Goal: Use online tool/utility: Use online tool/utility

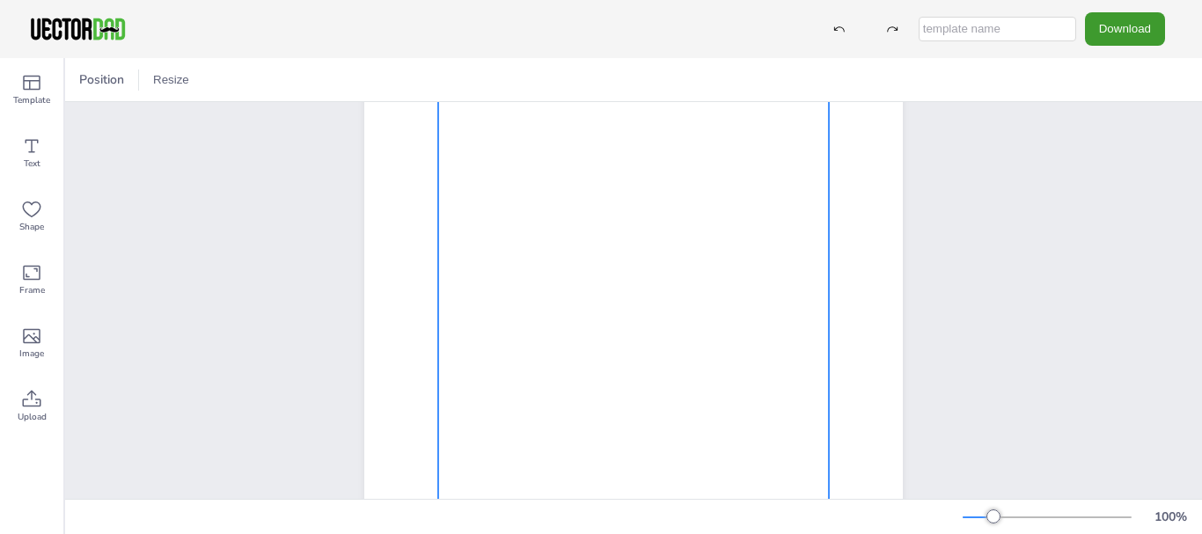
scroll to position [352, 0]
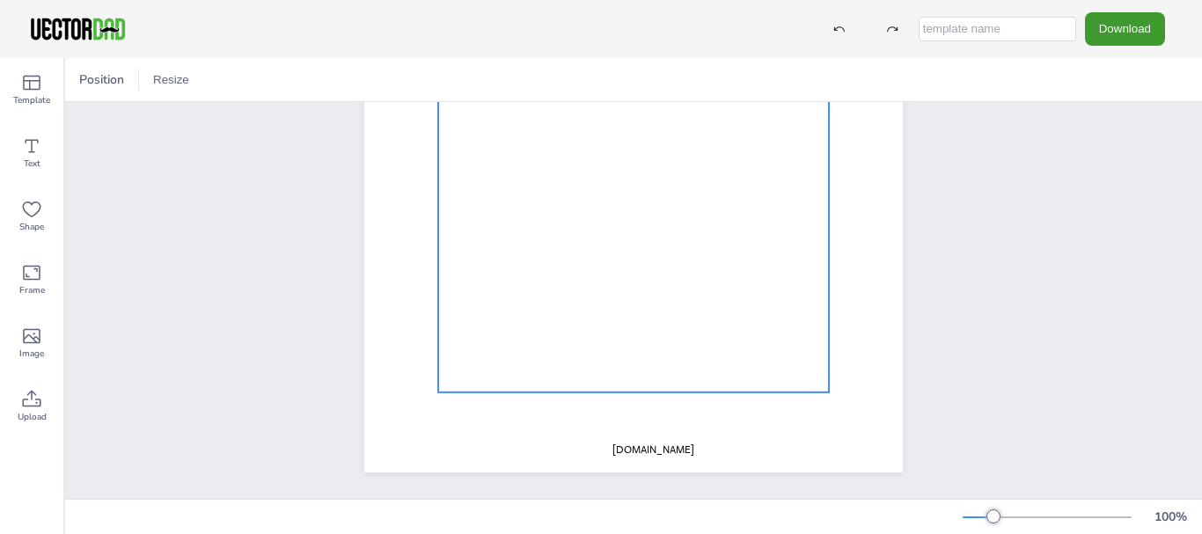
click at [496, 228] on div at bounding box center [633, 135] width 391 height 516
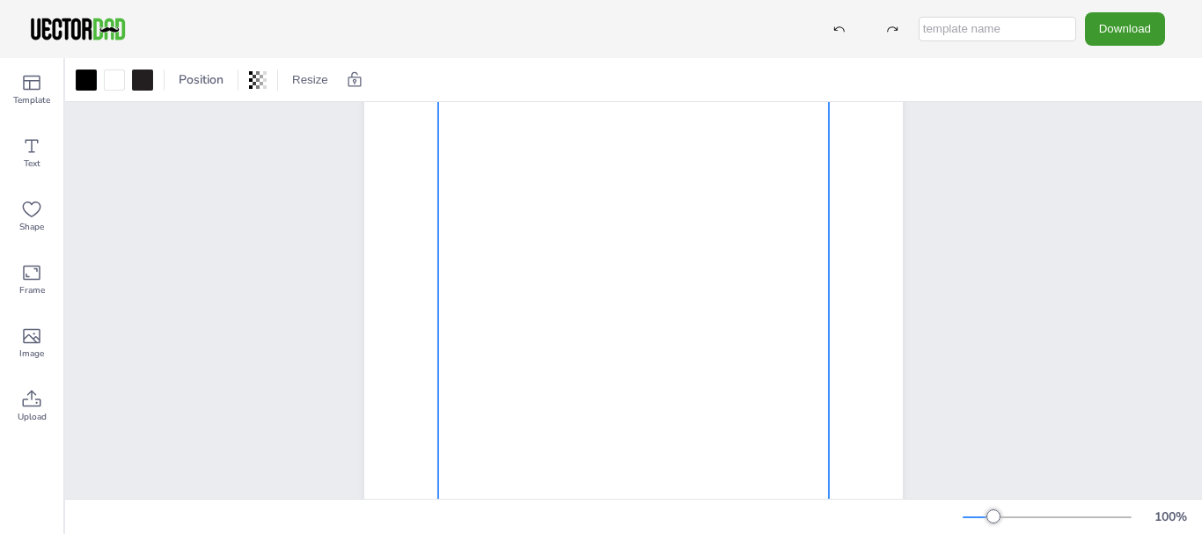
scroll to position [0, 0]
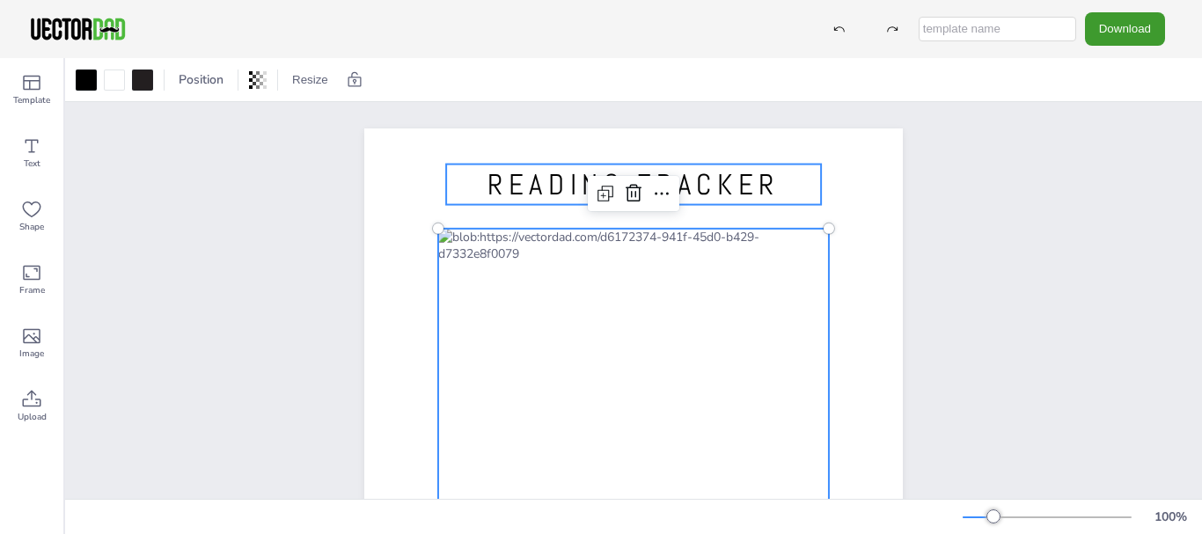
click at [729, 180] on span "READING TRACKER" at bounding box center [633, 184] width 292 height 37
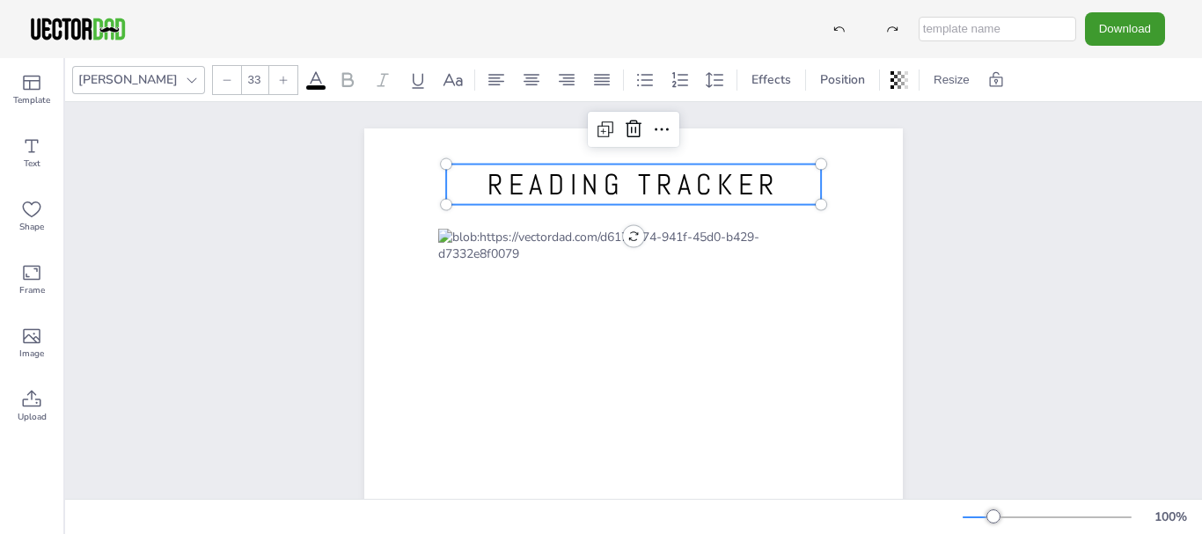
click at [564, 178] on span "READING TRACKER" at bounding box center [633, 184] width 292 height 37
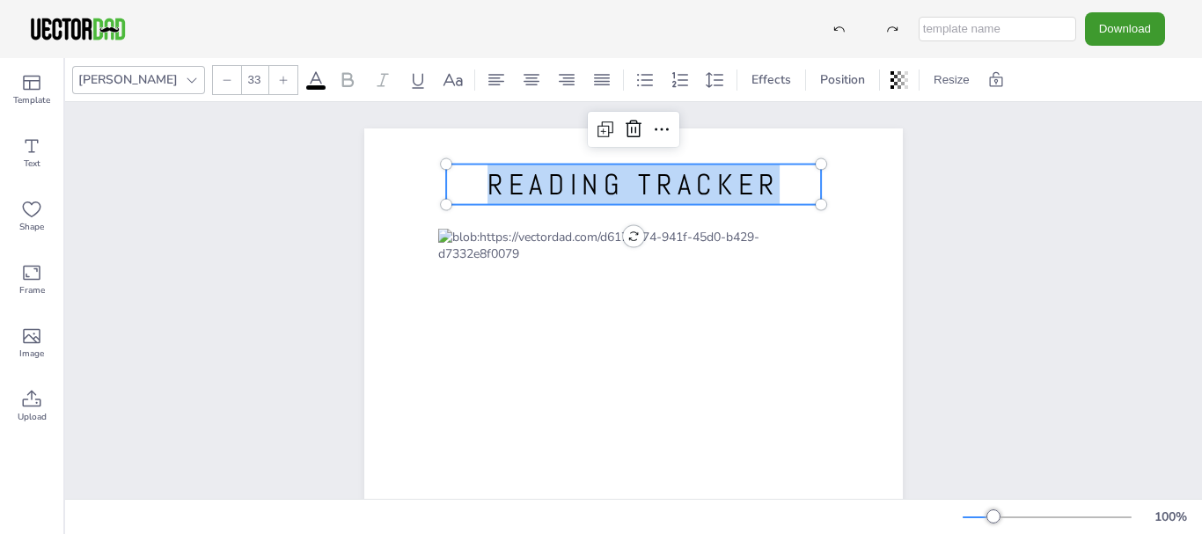
drag, startPoint x: 767, startPoint y: 184, endPoint x: 482, endPoint y: 195, distance: 285.3
click at [487, 195] on span "READING TRACKER" at bounding box center [633, 184] width 292 height 37
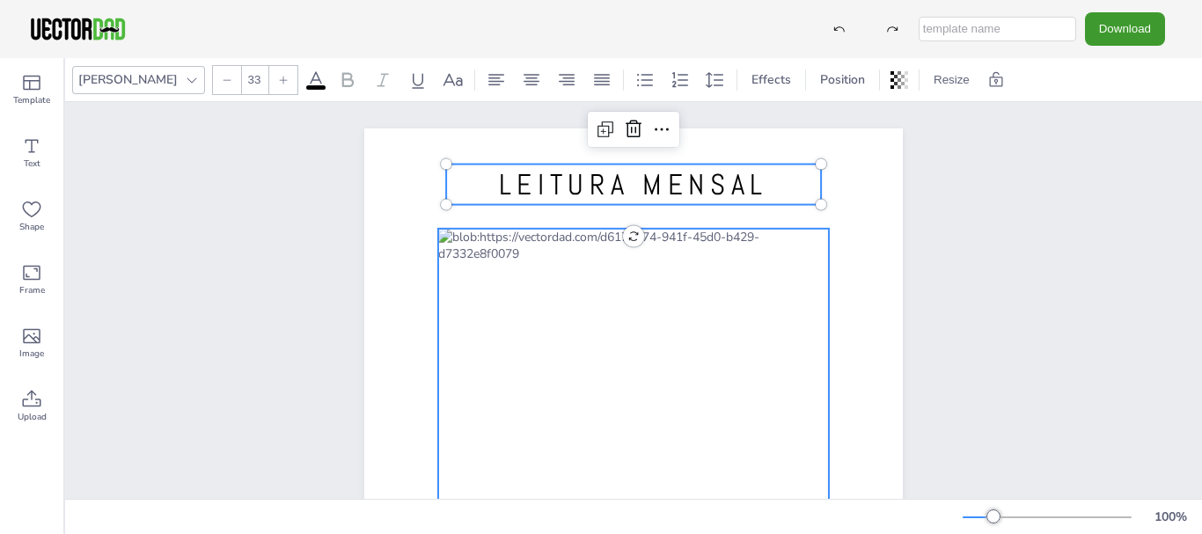
scroll to position [88, 0]
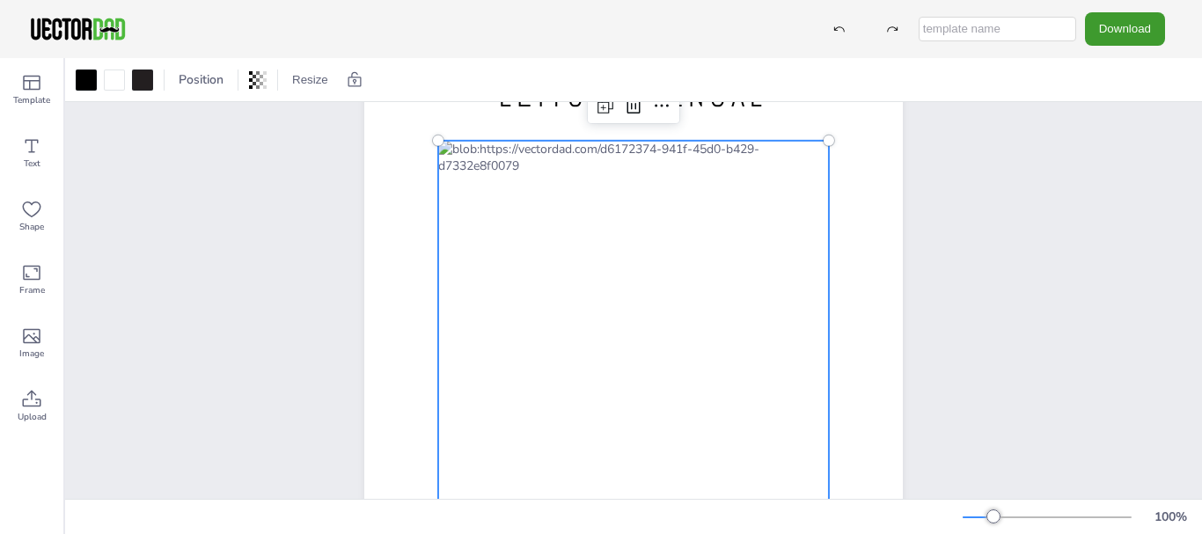
click at [614, 181] on div at bounding box center [633, 399] width 391 height 516
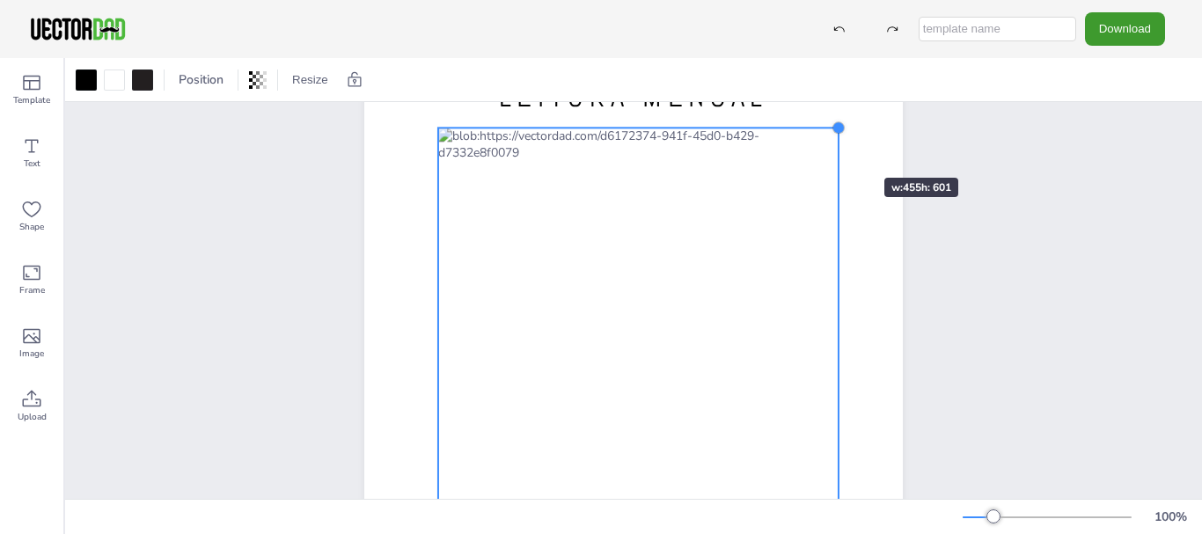
drag, startPoint x: 822, startPoint y: 143, endPoint x: 832, endPoint y: 146, distance: 10.3
click at [832, 146] on div "LEITURA MENSAL [DOMAIN_NAME]" at bounding box center [633, 388] width 539 height 696
click at [591, 293] on div at bounding box center [638, 392] width 400 height 529
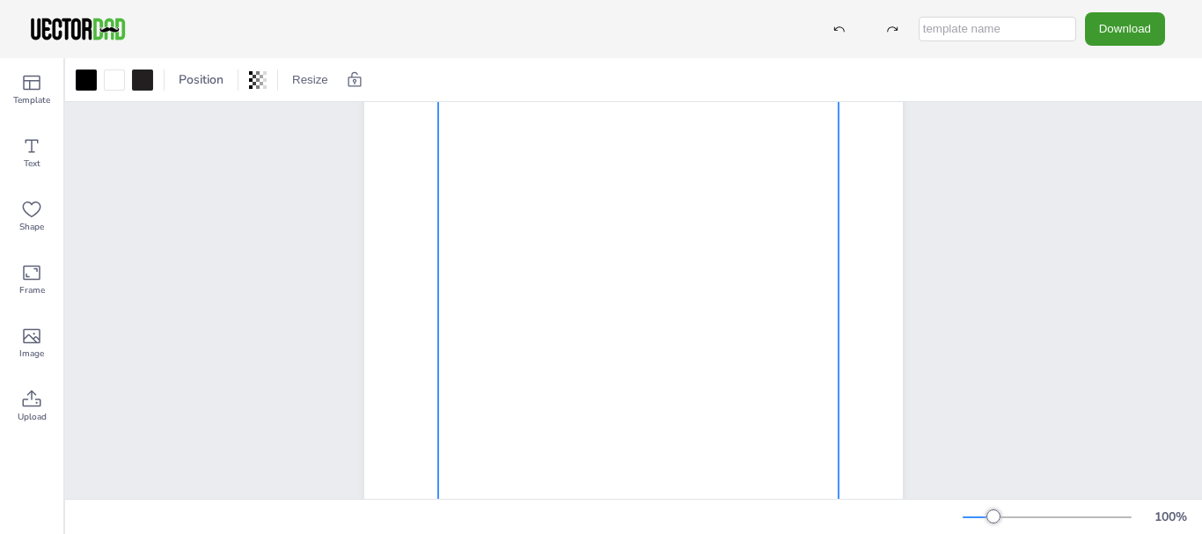
scroll to position [264, 0]
click at [517, 311] on div at bounding box center [638, 216] width 400 height 529
click at [478, 335] on div at bounding box center [638, 216] width 400 height 529
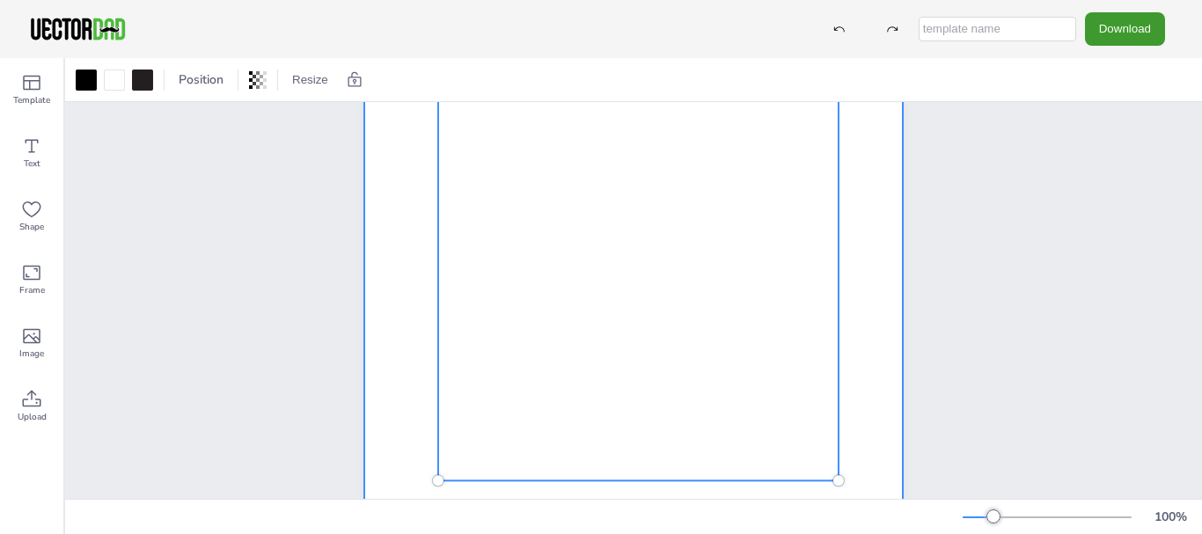
click at [407, 342] on div at bounding box center [633, 212] width 539 height 696
click at [481, 313] on div at bounding box center [638, 216] width 400 height 529
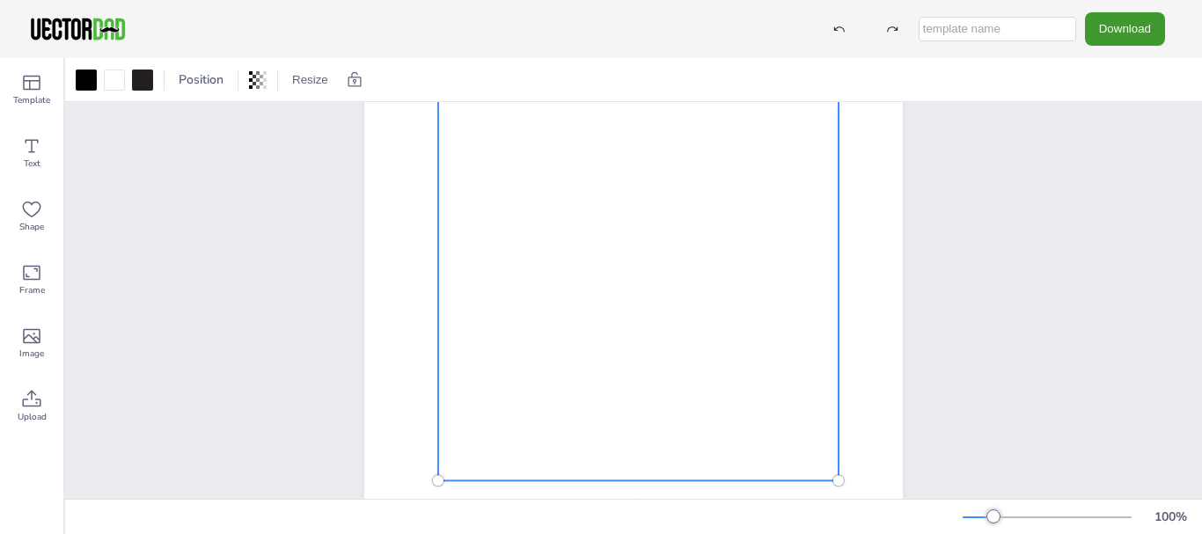
click at [527, 308] on div at bounding box center [638, 216] width 400 height 529
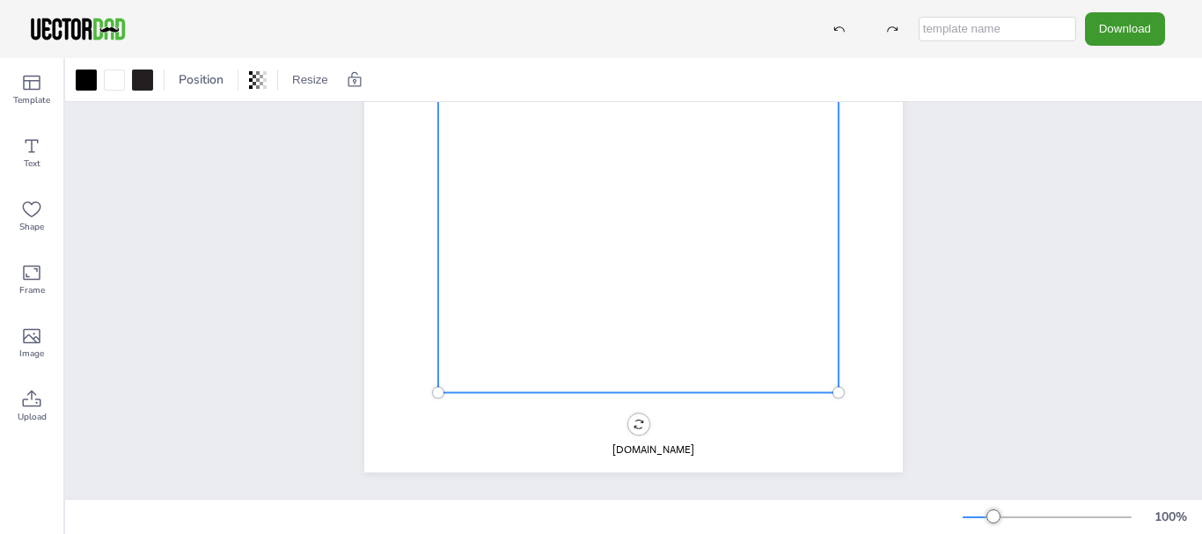
click at [475, 244] on div at bounding box center [638, 128] width 400 height 529
click at [458, 236] on div at bounding box center [638, 128] width 400 height 529
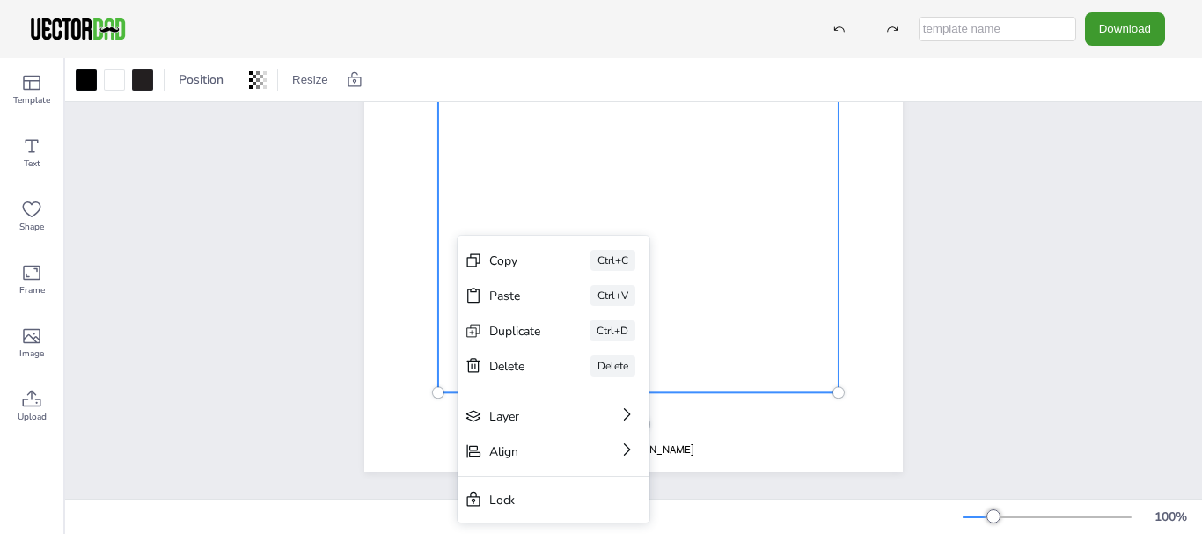
click at [351, 243] on div "LEITURA MENSAL [DOMAIN_NAME]" at bounding box center [633, 125] width 591 height 696
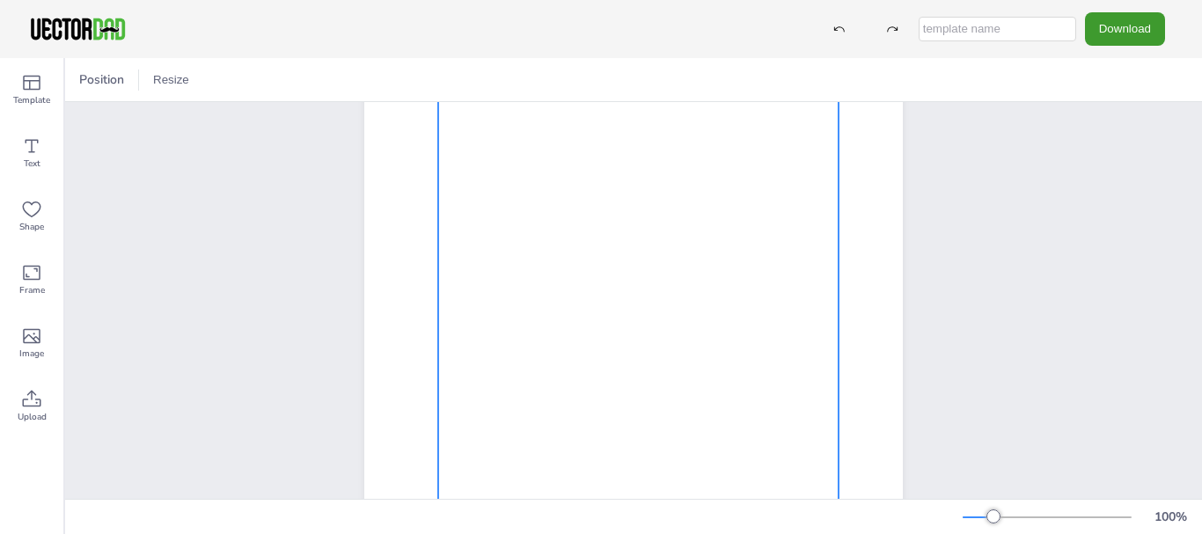
scroll to position [264, 0]
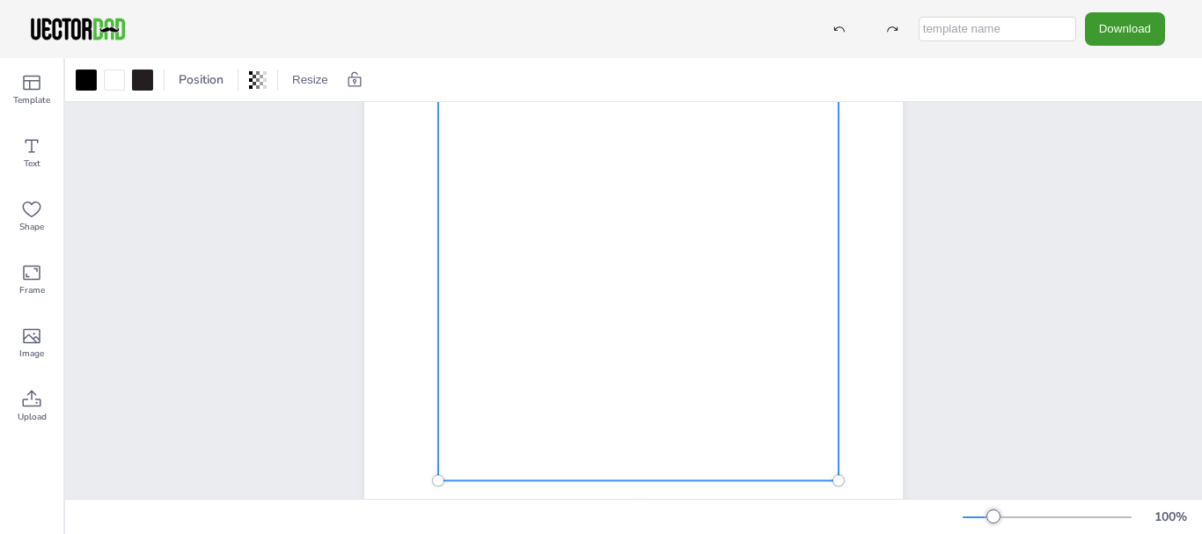
click at [448, 340] on div at bounding box center [638, 216] width 400 height 529
click at [445, 370] on div at bounding box center [638, 216] width 400 height 529
click at [457, 350] on div at bounding box center [638, 216] width 400 height 529
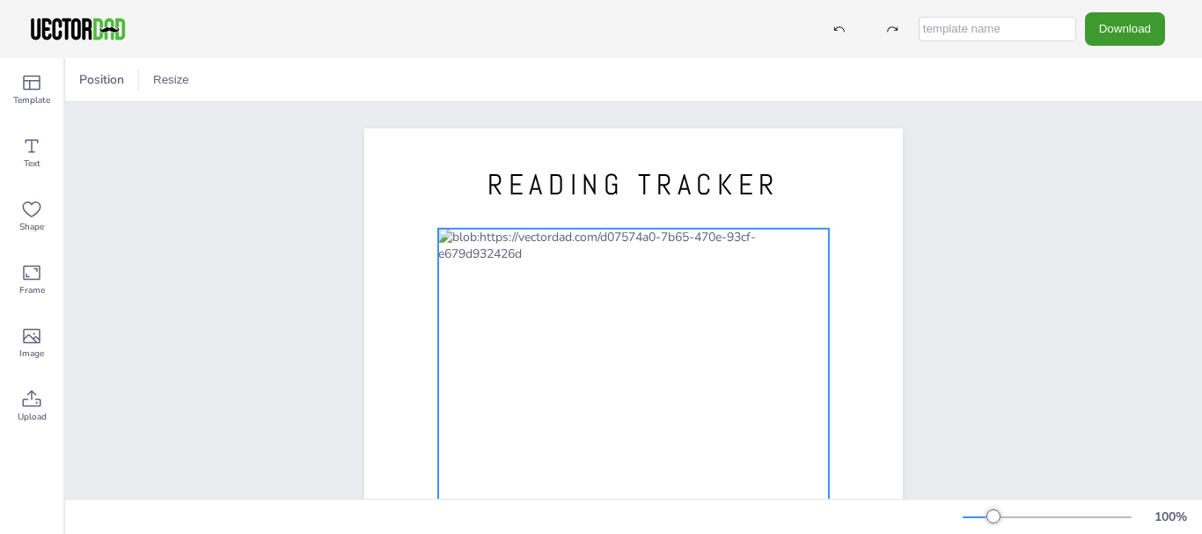
scroll to position [264, 0]
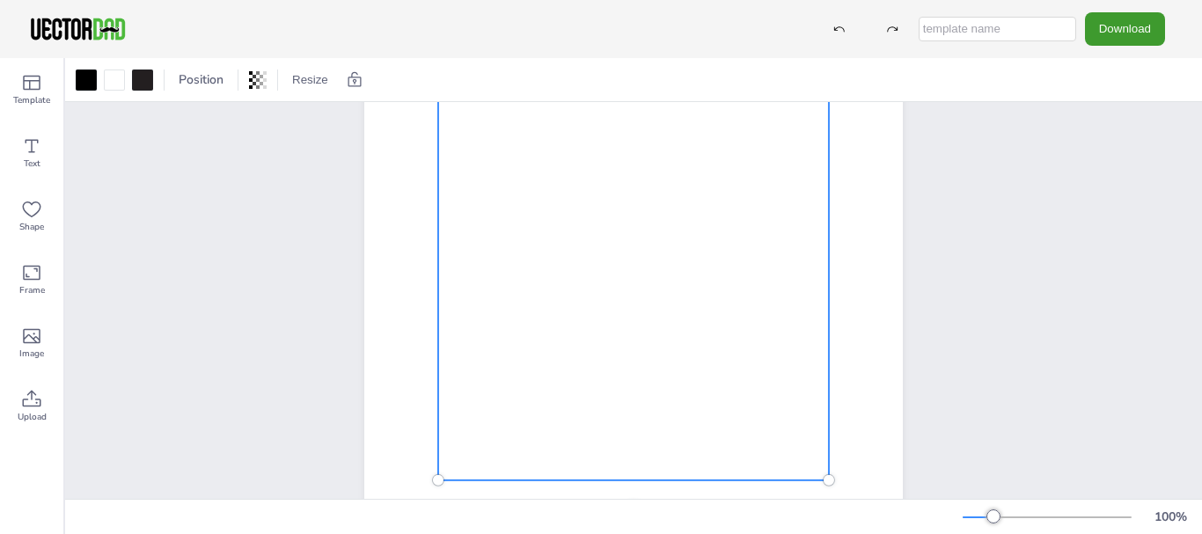
click at [506, 343] on div at bounding box center [633, 223] width 391 height 516
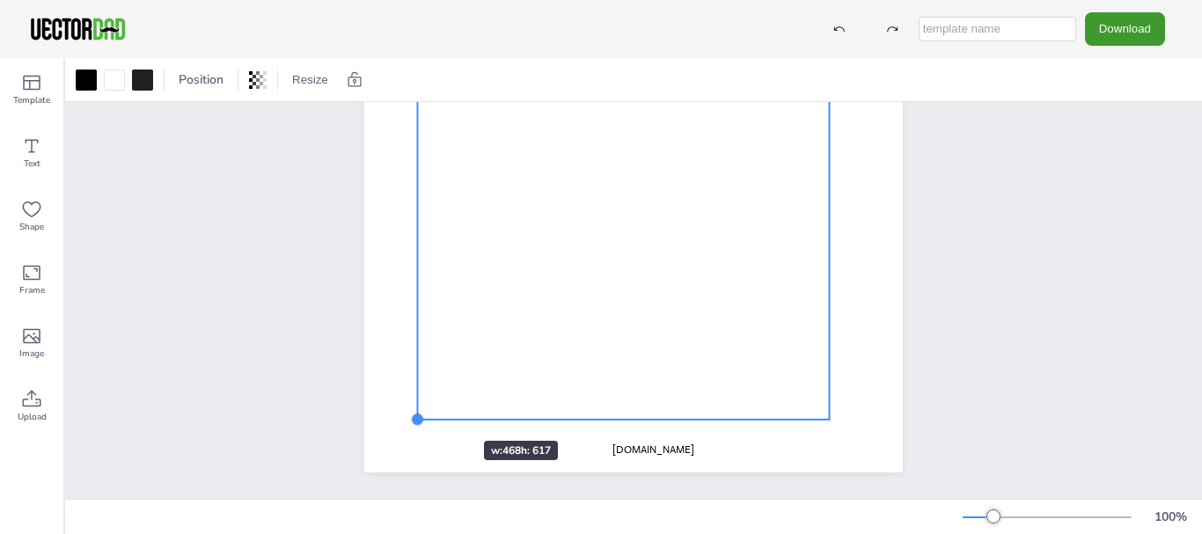
drag, startPoint x: 437, startPoint y: 382, endPoint x: 431, endPoint y: 409, distance: 28.0
click at [431, 409] on div "READING TRACKER [DOMAIN_NAME]" at bounding box center [633, 125] width 539 height 696
click at [426, 266] on div at bounding box center [623, 148] width 412 height 543
click at [485, 229] on div at bounding box center [623, 148] width 412 height 543
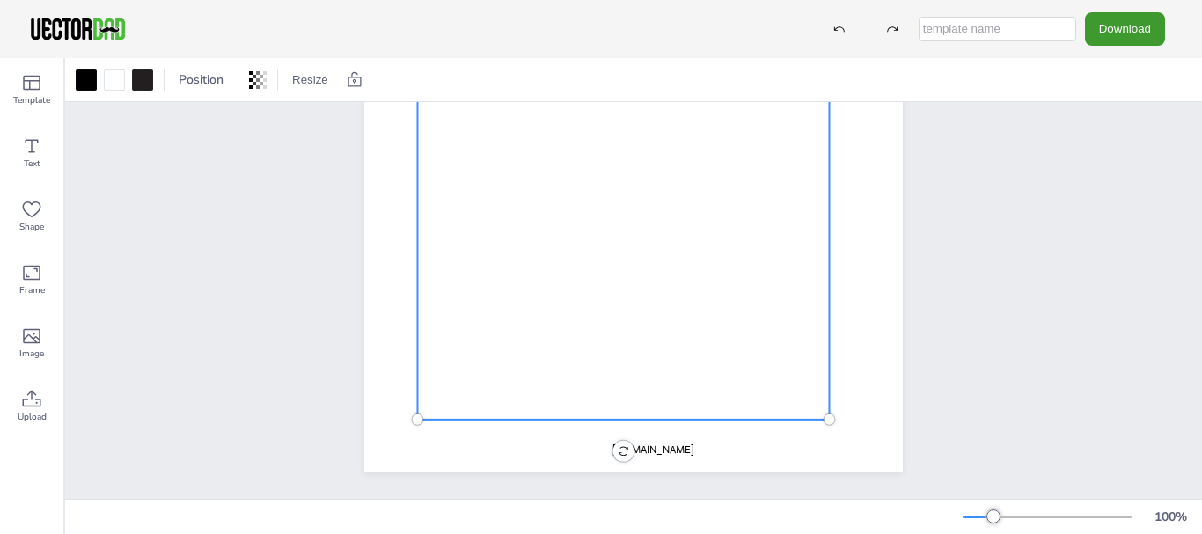
click at [485, 229] on div at bounding box center [623, 148] width 412 height 543
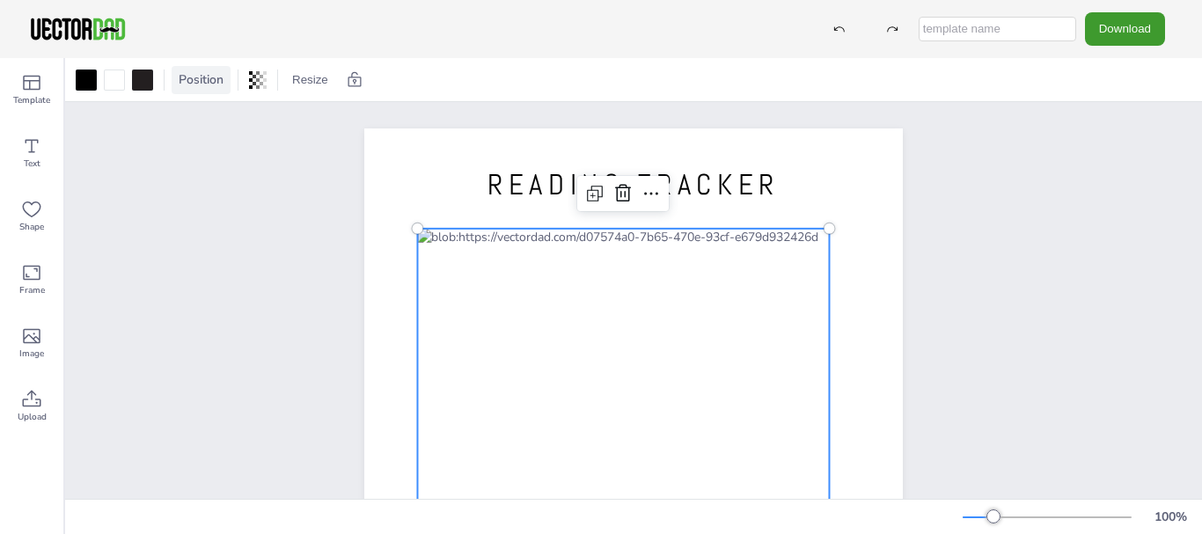
click at [211, 78] on span "Position" at bounding box center [201, 79] width 52 height 17
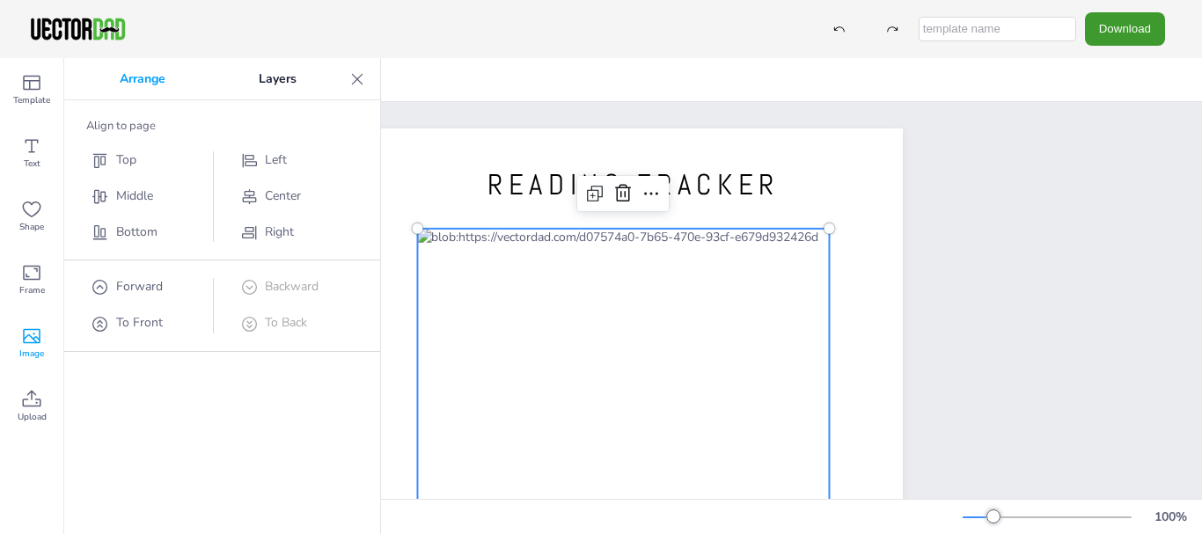
click at [29, 342] on icon at bounding box center [32, 336] width 18 height 15
